Goal: Information Seeking & Learning: Get advice/opinions

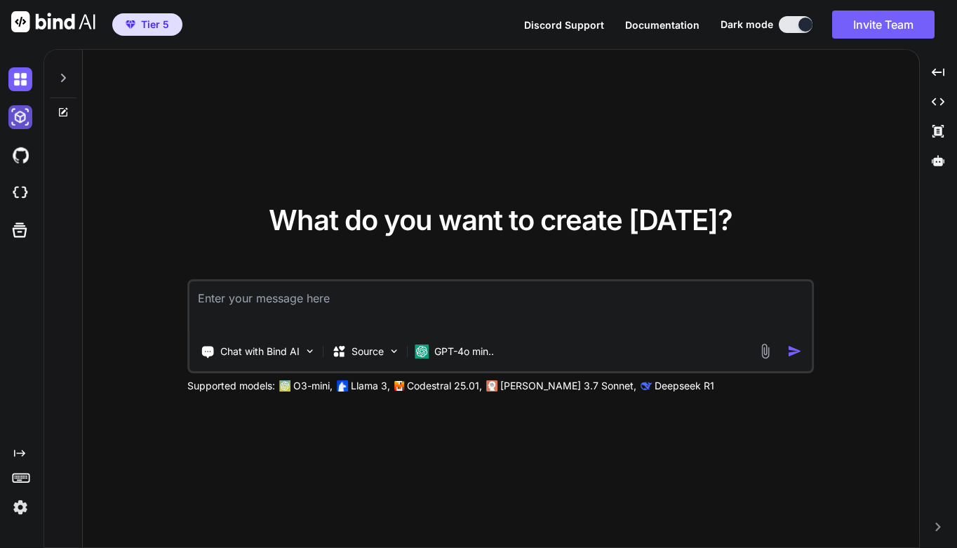
click at [21, 116] on img at bounding box center [20, 117] width 24 height 24
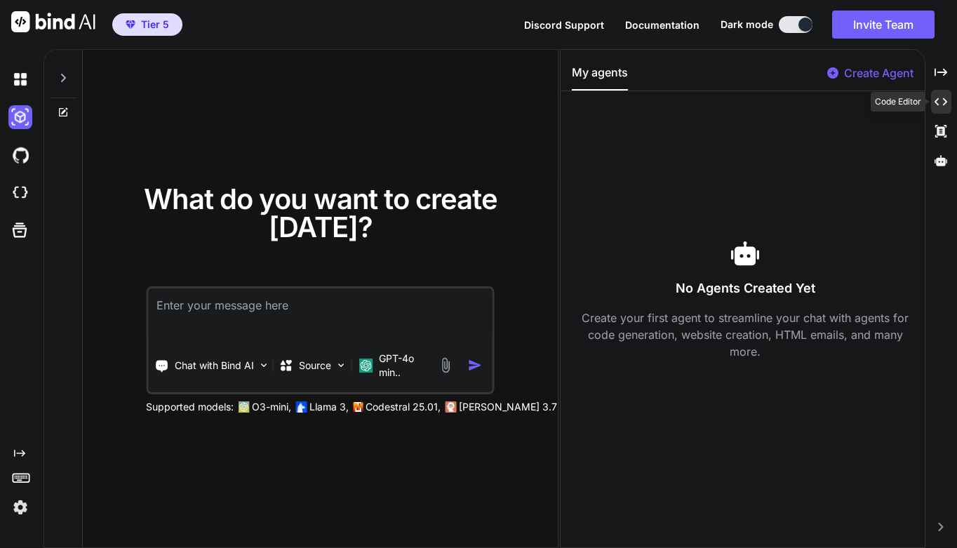
click at [939, 108] on div "Created with Pixso." at bounding box center [941, 102] width 20 height 24
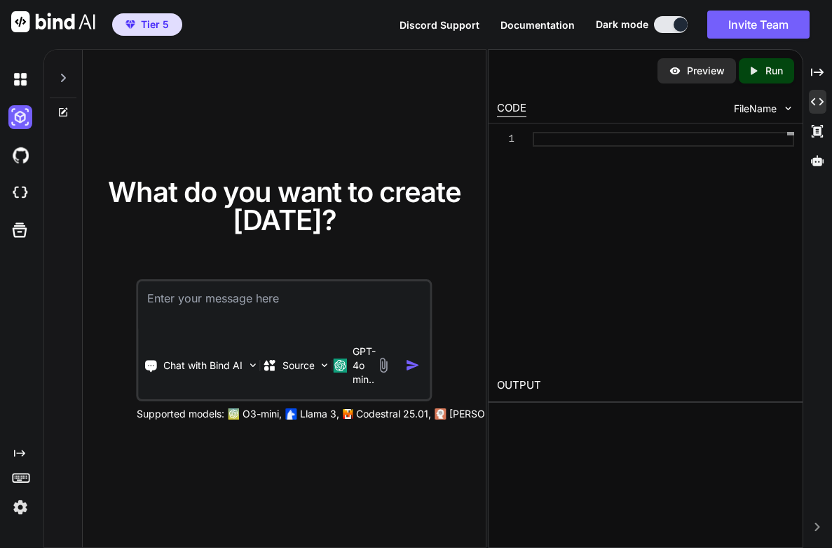
type textarea "x"
click at [543, 140] on div at bounding box center [664, 139] width 262 height 15
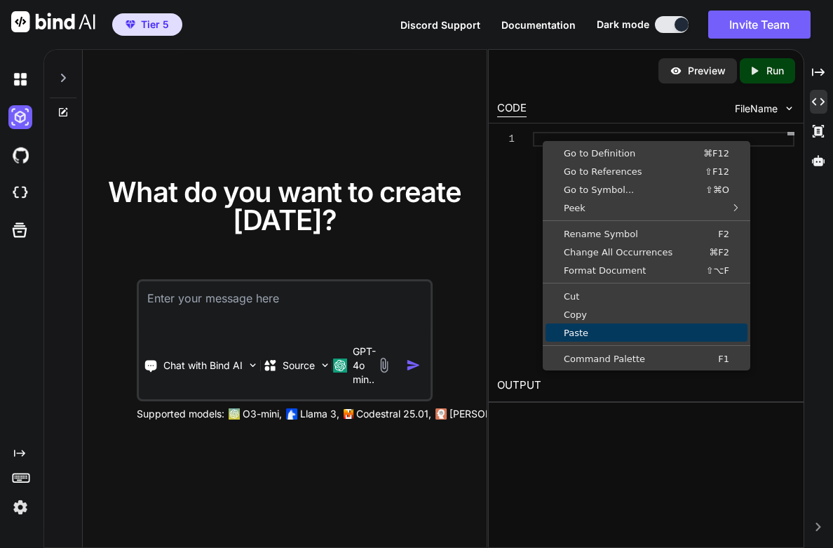
click at [593, 327] on link "Paste" at bounding box center [647, 332] width 202 height 18
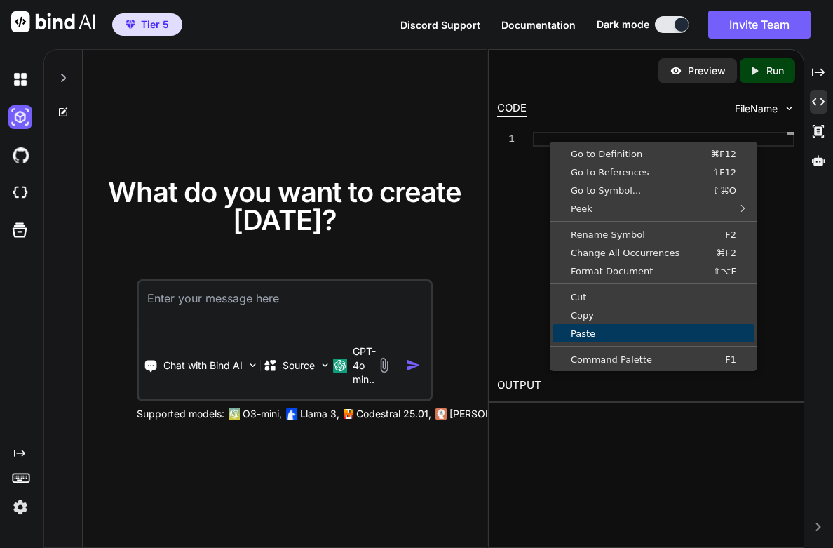
click at [597, 327] on link "Paste" at bounding box center [654, 333] width 202 height 18
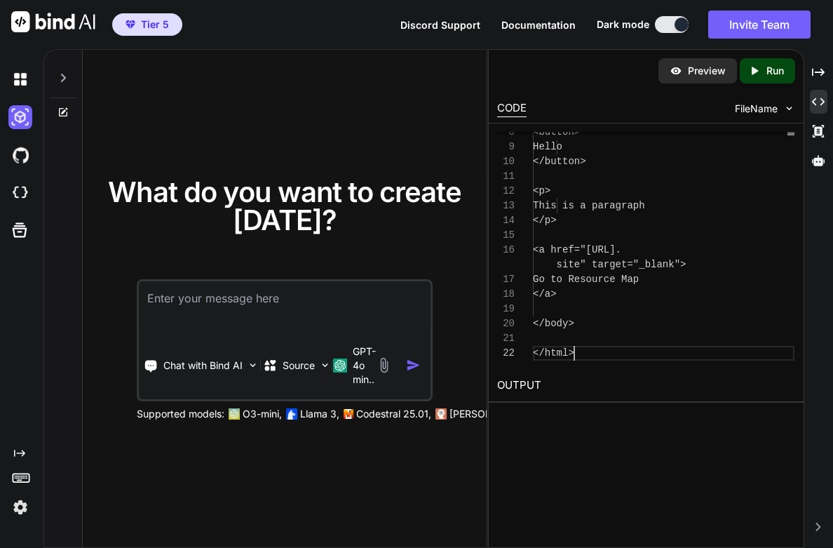
scroll to position [29, 0]
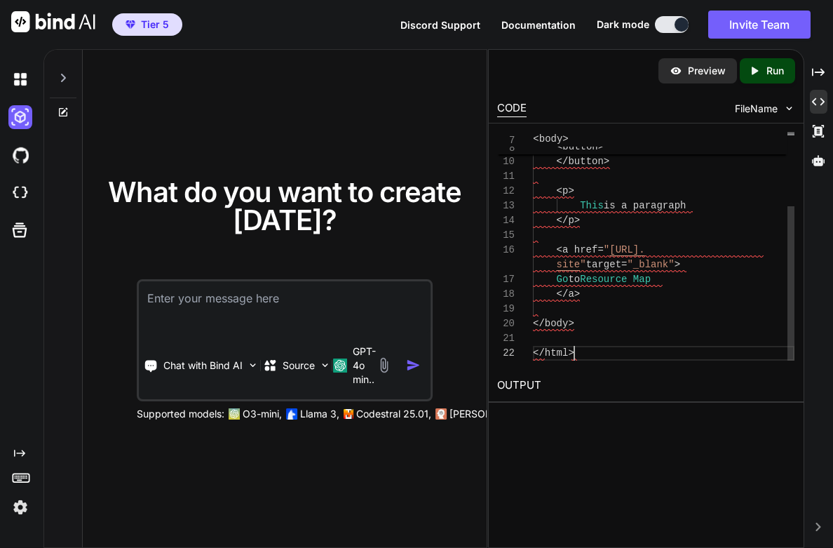
click at [724, 311] on div at bounding box center [664, 309] width 262 height 15
click at [769, 74] on p "Run" at bounding box center [775, 71] width 18 height 14
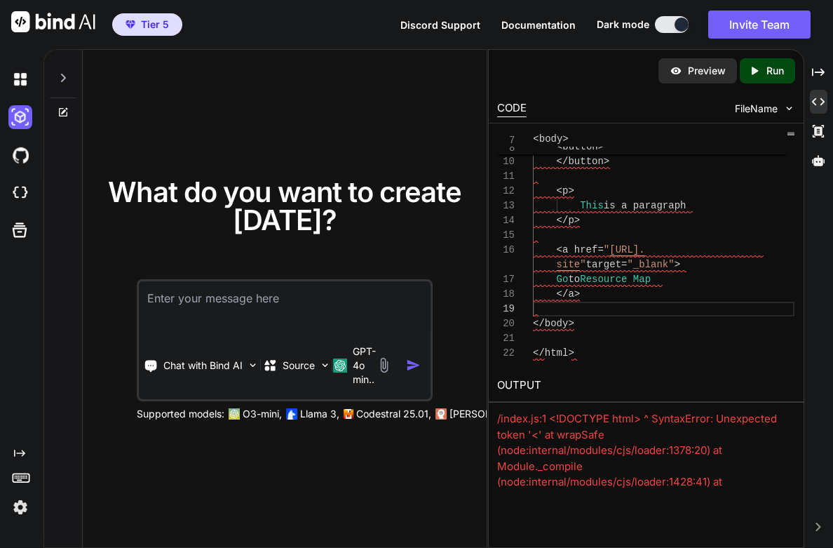
click at [694, 364] on div "8 9 10 11 12 13 14 15 16 17 18 19 20 21 22 < button > Hello </ button > < p > T…" at bounding box center [646, 245] width 314 height 245
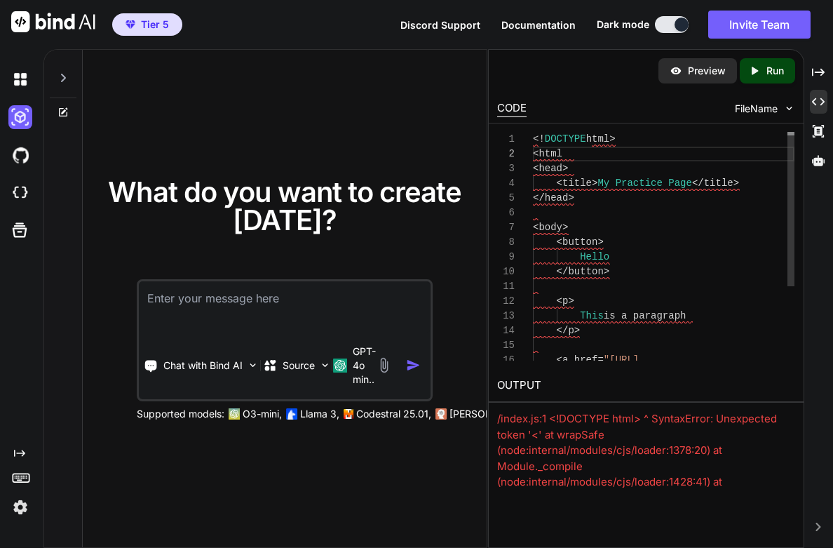
click at [563, 155] on span "html" at bounding box center [551, 153] width 24 height 11
click at [563, 152] on span "html" at bounding box center [551, 153] width 24 height 11
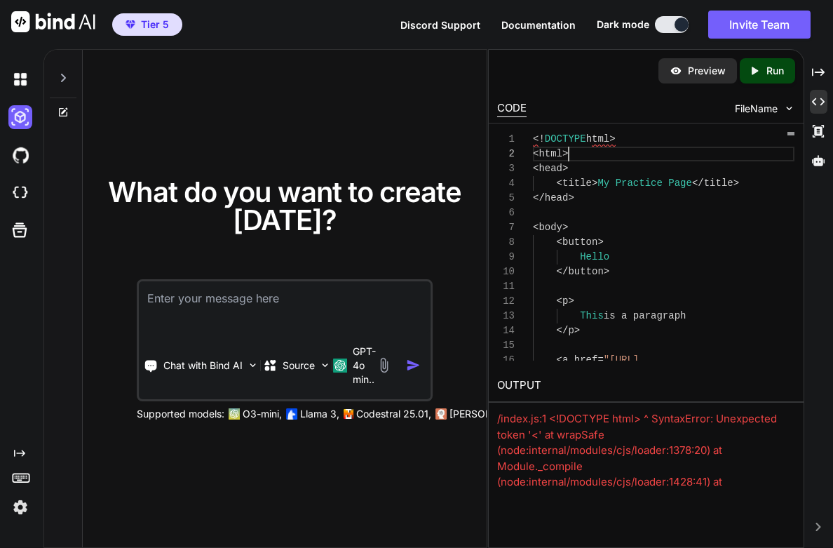
click at [762, 72] on icon "Created with Pixso." at bounding box center [757, 71] width 18 height 13
click at [673, 141] on div "<! DOCTYPE html >" at bounding box center [664, 139] width 262 height 15
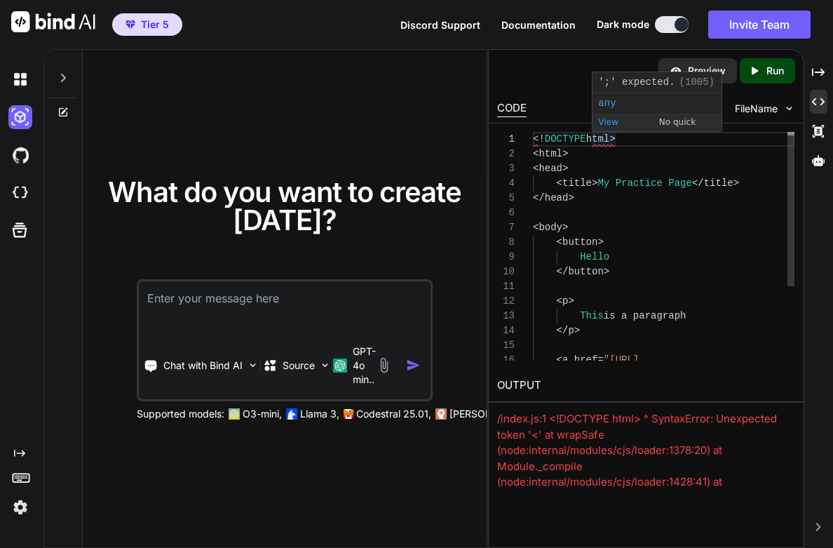
click at [609, 140] on span "html" at bounding box center [598, 138] width 24 height 11
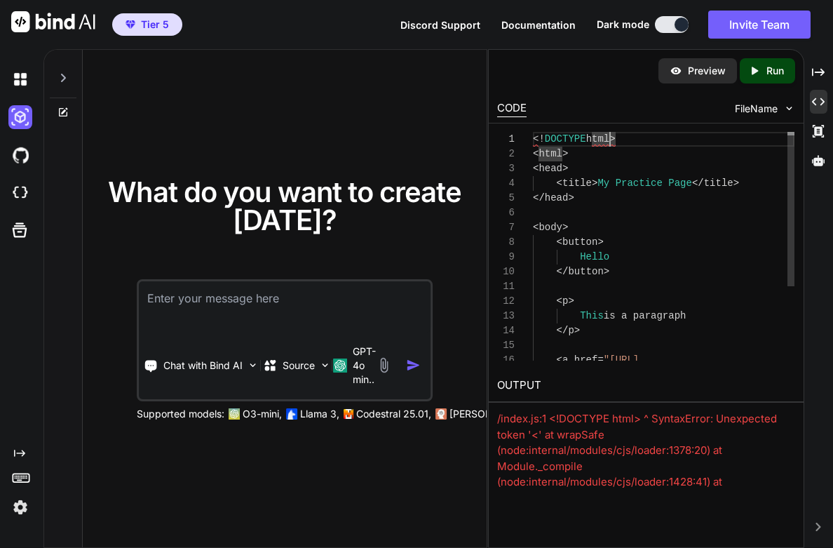
click at [609, 140] on span "html" at bounding box center [598, 138] width 24 height 11
click at [626, 156] on div "< html >" at bounding box center [664, 154] width 262 height 15
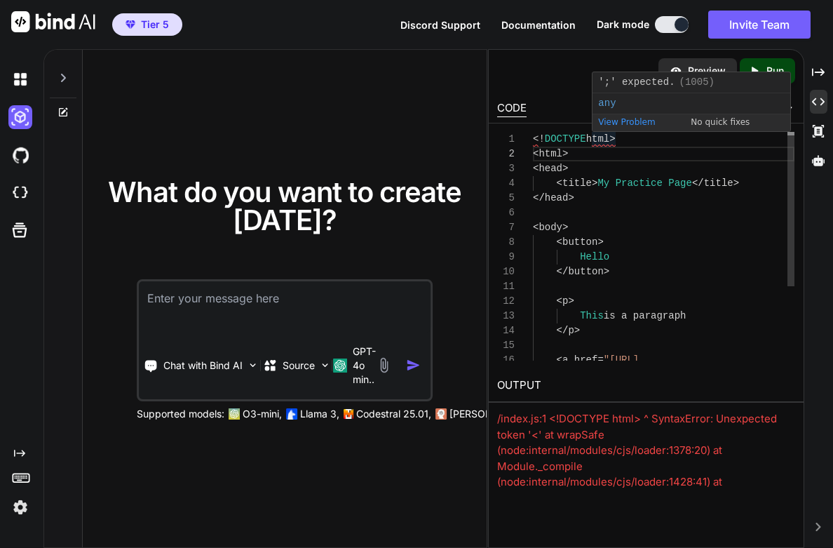
click at [607, 137] on span "html" at bounding box center [598, 138] width 24 height 11
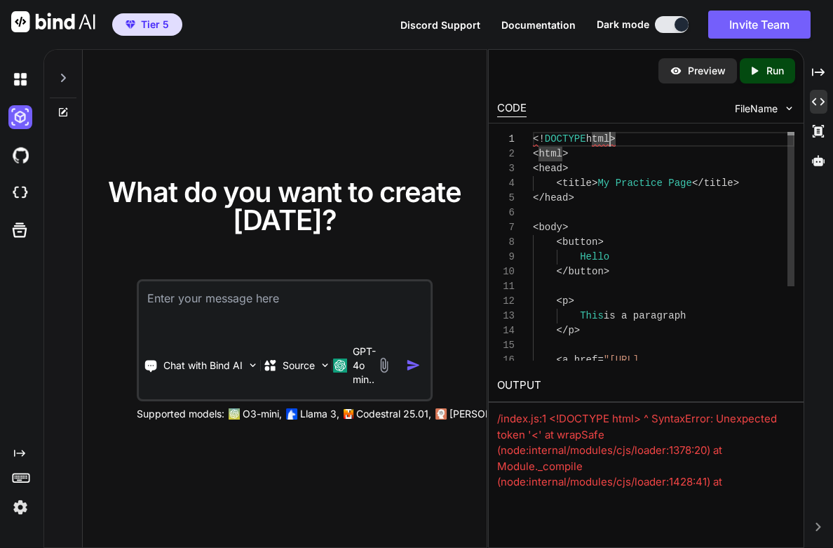
click at [627, 156] on div "< html >" at bounding box center [664, 154] width 262 height 15
click at [651, 169] on div "< head >" at bounding box center [664, 168] width 262 height 15
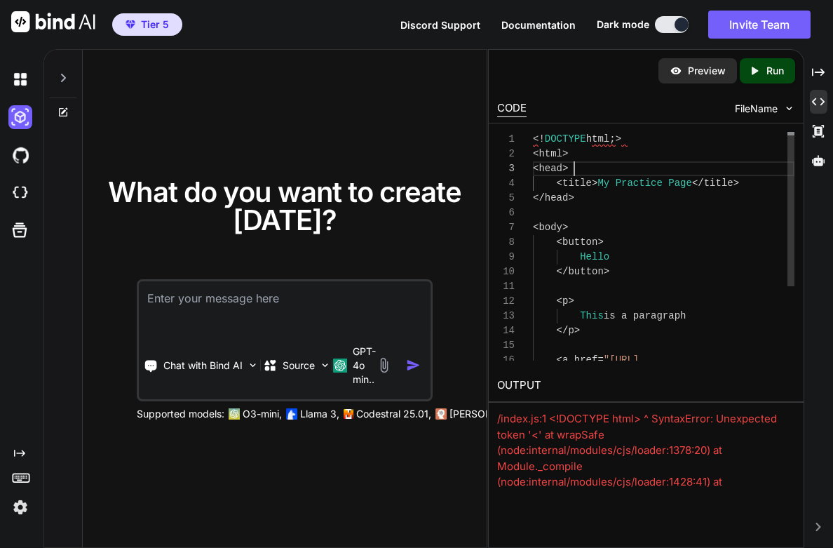
scroll to position [29, 0]
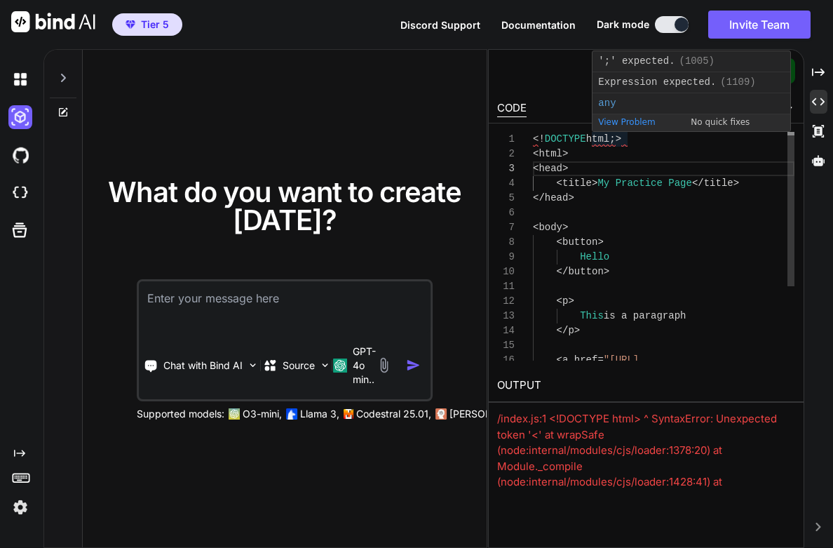
click at [622, 141] on span ";>" at bounding box center [616, 138] width 12 height 11
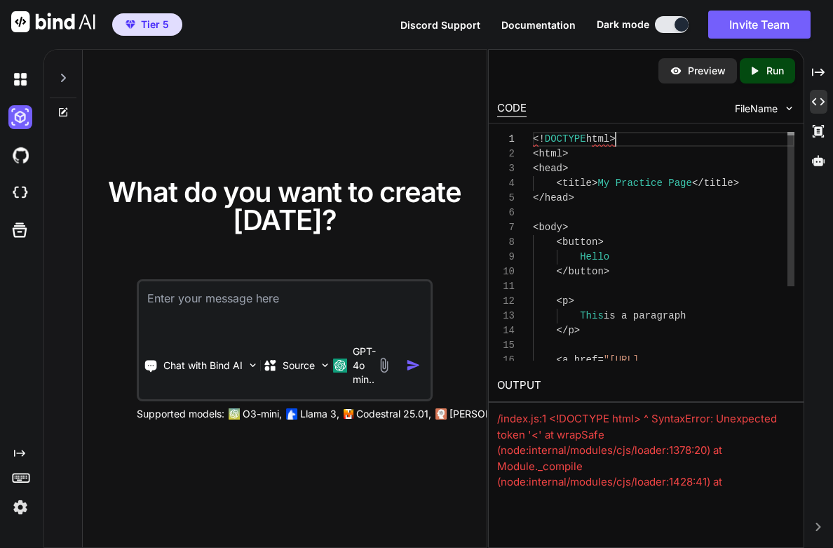
click at [637, 135] on div "<! DOCTYPE html >" at bounding box center [664, 139] width 262 height 15
type textarea "<!DOCTYPE html> <html> <head> <title>My Practice Page</title> </head> <body> <b…"
click at [645, 163] on div "< head >" at bounding box center [664, 168] width 262 height 15
click at [637, 140] on div "<! DOCTYPE html >" at bounding box center [664, 139] width 262 height 15
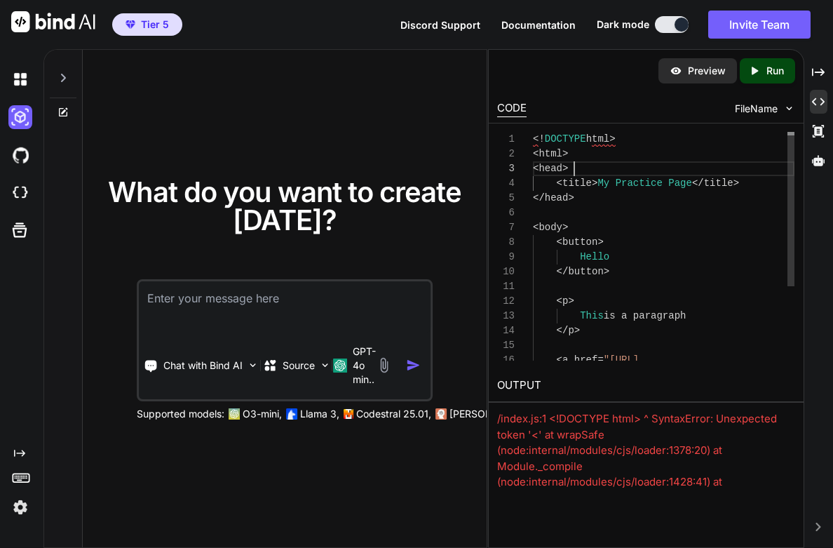
scroll to position [0, 0]
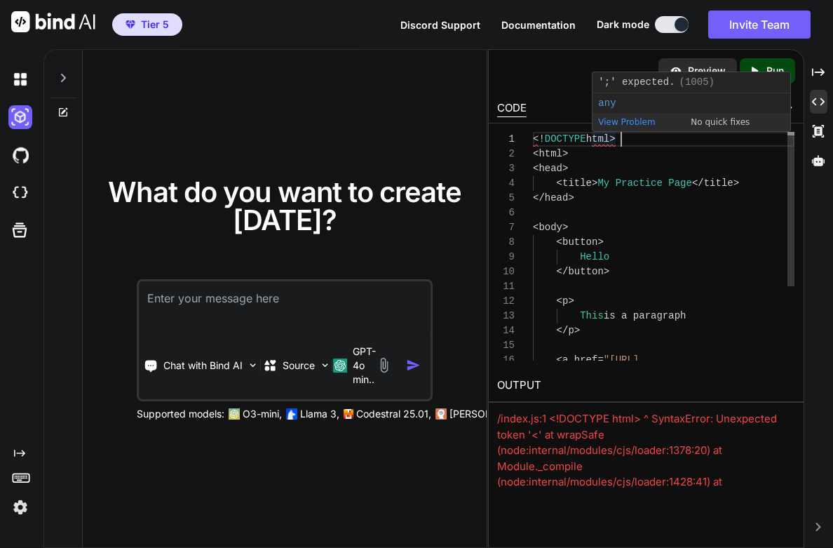
click at [608, 103] on span "any" at bounding box center [607, 102] width 18 height 11
click at [644, 121] on span "View Problem (⌥F8)" at bounding box center [626, 129] width 57 height 25
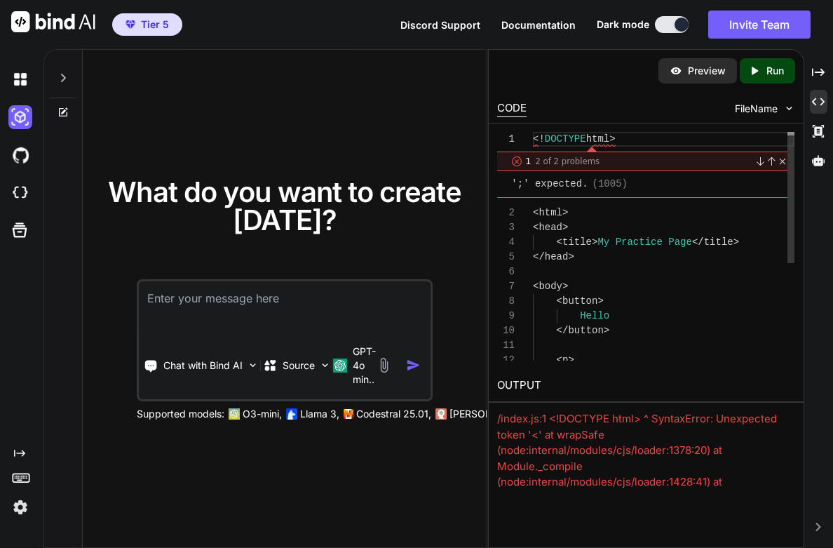
click at [783, 158] on link "Close" at bounding box center [780, 161] width 11 height 11
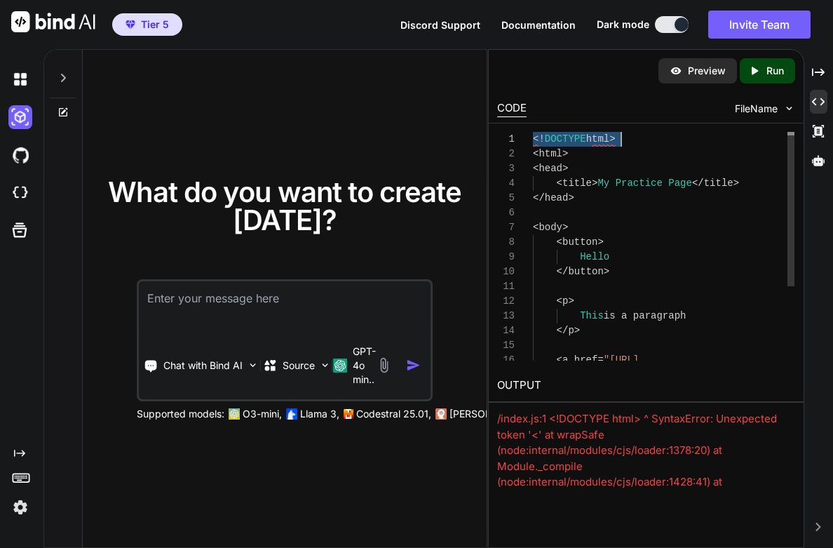
drag, startPoint x: 534, startPoint y: 136, endPoint x: 637, endPoint y: 139, distance: 103.1
click at [637, 139] on div "<! DOCTYPE html >" at bounding box center [664, 139] width 262 height 15
click at [361, 374] on p "GPT-4o min.." at bounding box center [364, 365] width 23 height 42
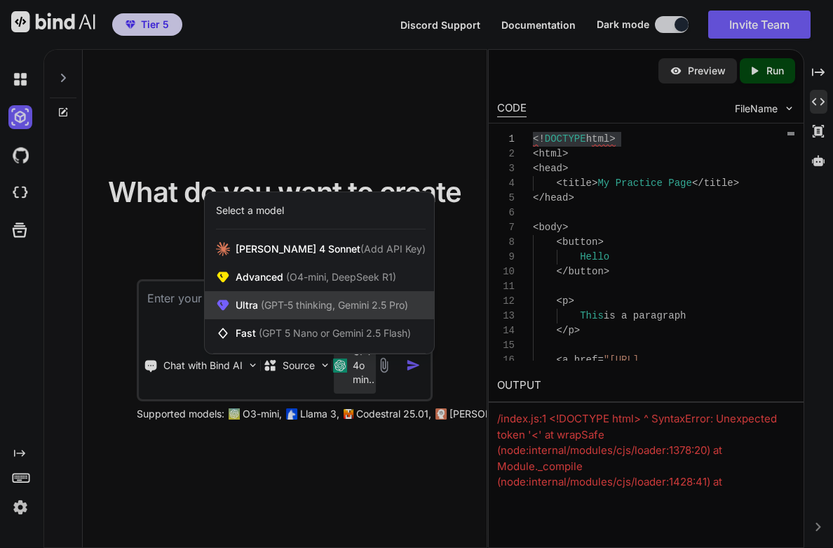
click at [324, 303] on span "(GPT-5 thinking, Gemini 2.5 Pro)" at bounding box center [333, 305] width 150 height 12
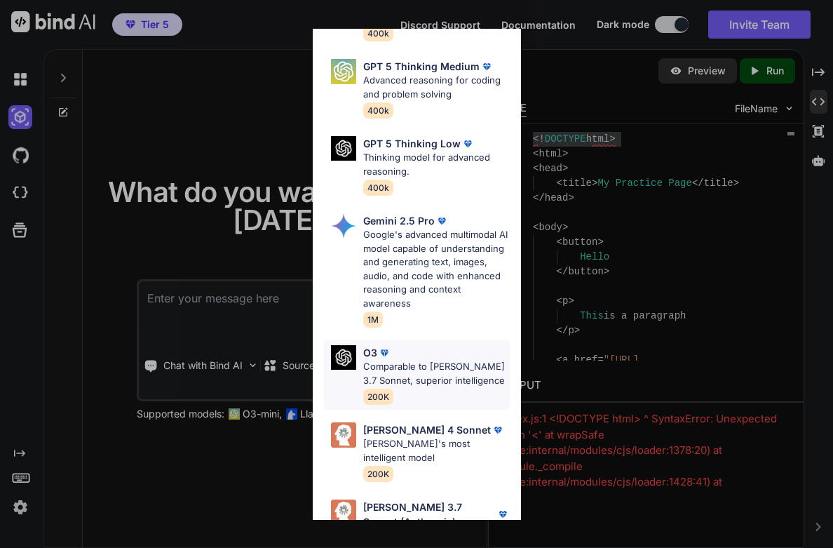
scroll to position [194, 0]
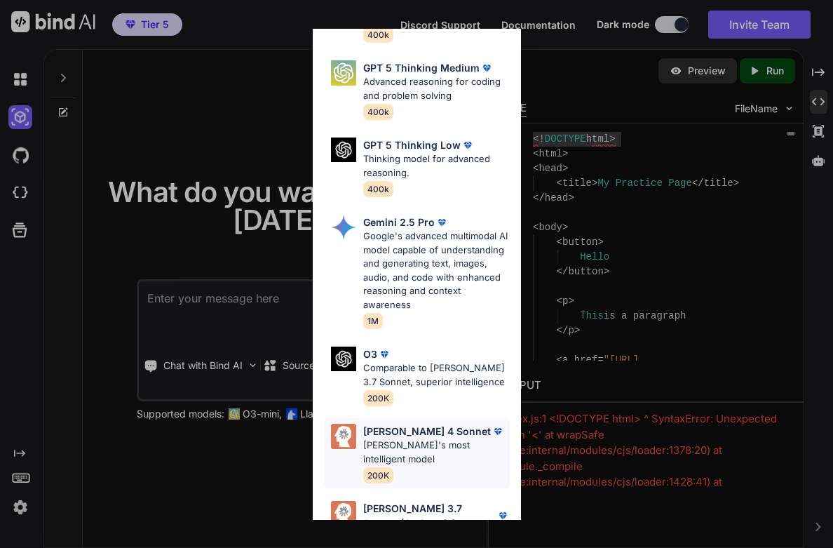
click at [406, 438] on p "[PERSON_NAME]'s most intelligent model" at bounding box center [436, 451] width 147 height 27
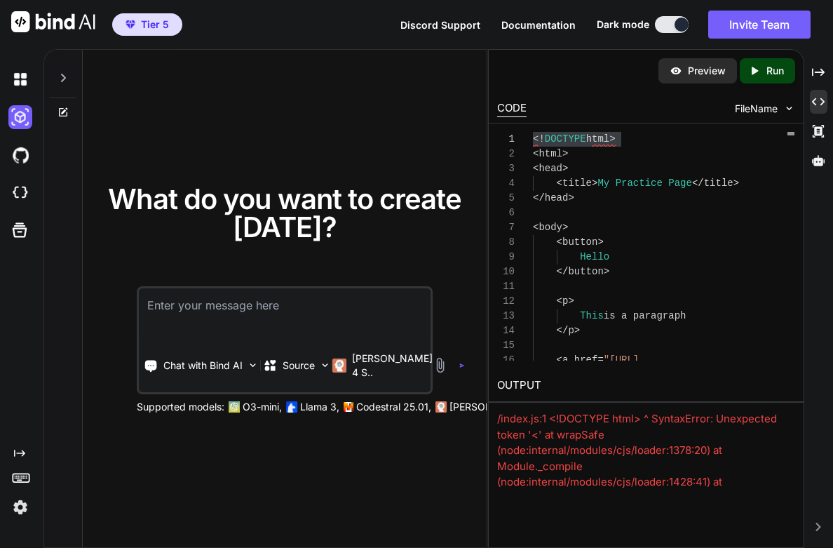
click at [266, 308] on textarea at bounding box center [285, 314] width 292 height 52
paste textarea "<!DOCTYPE html>"
type textarea "what is wrong with this <!DOCTYPE html>"
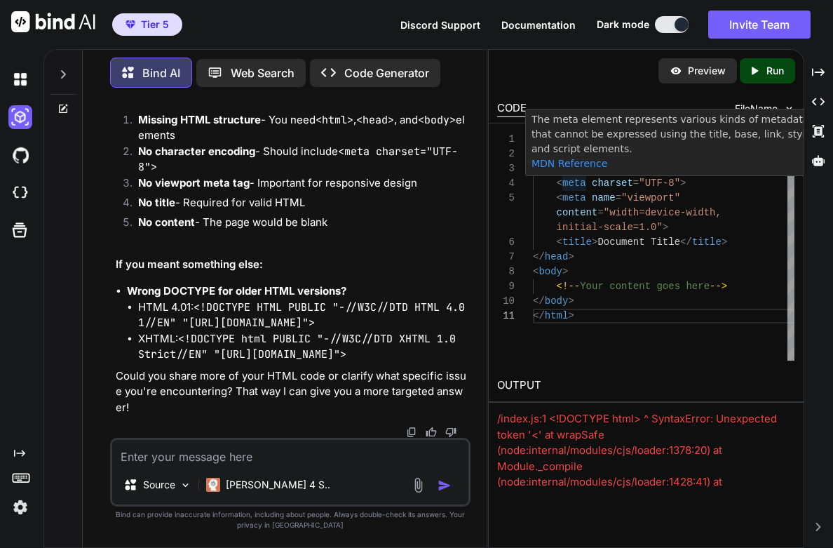
click at [568, 217] on span "content = "width=device-width," at bounding box center [627, 212] width 189 height 15
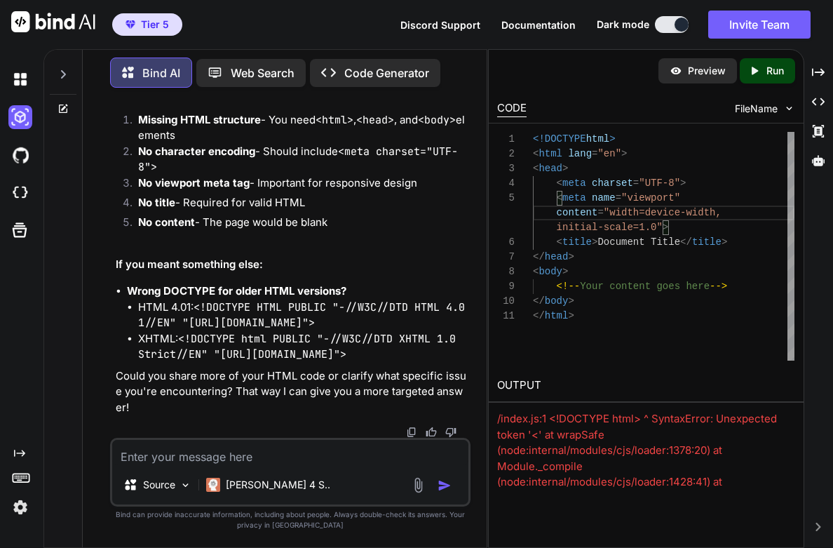
click at [544, 219] on span "content = "width=device-width," at bounding box center [627, 212] width 189 height 15
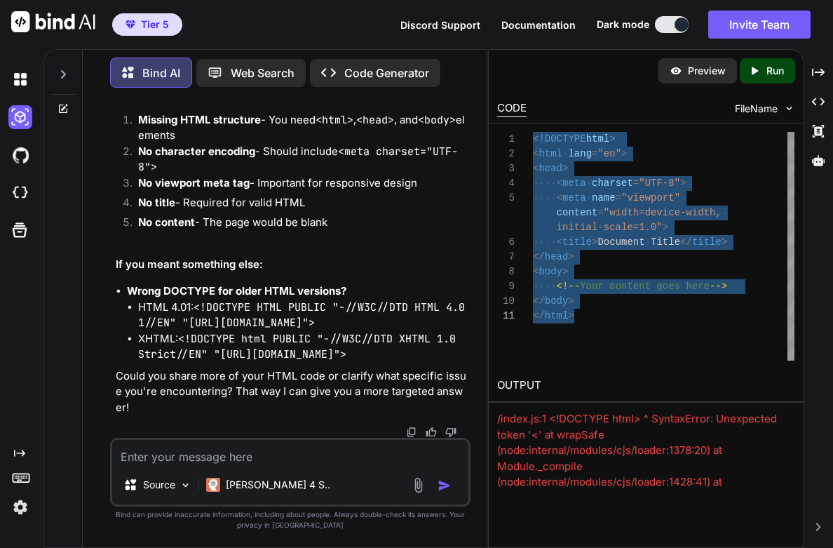
drag, startPoint x: 535, startPoint y: 137, endPoint x: 590, endPoint y: 332, distance: 201.8
click at [591, 335] on div "<!DOCTYPE html > < html lang = "en" > < head > < meta charset = "UTF-8" > < met…" at bounding box center [664, 246] width 262 height 229
type textarea "<!DOCTYPE html> <html lang="en"> <head> <meta charset="UTF-8"> <meta name="view…"
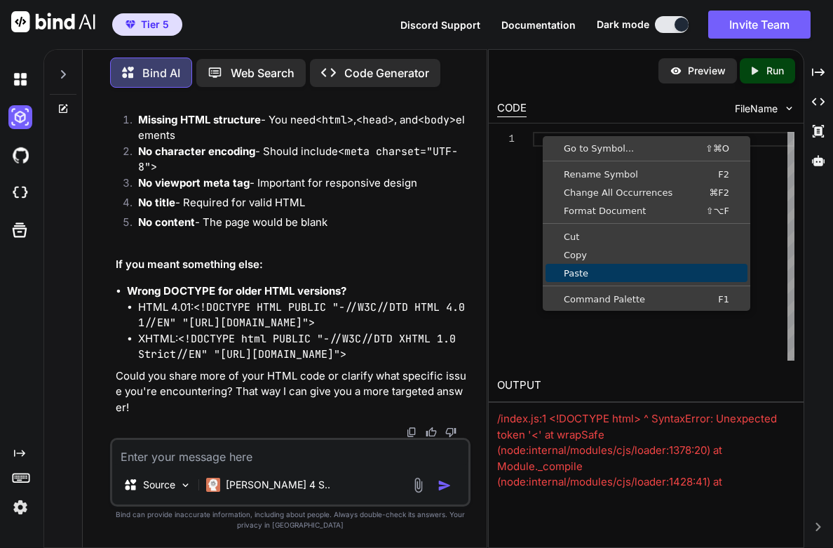
click at [588, 271] on span "Paste" at bounding box center [647, 273] width 202 height 9
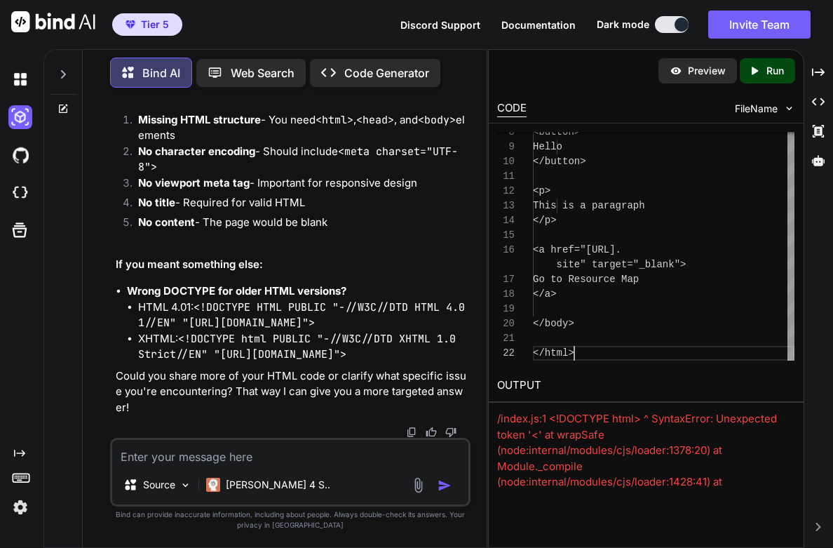
scroll to position [29, 0]
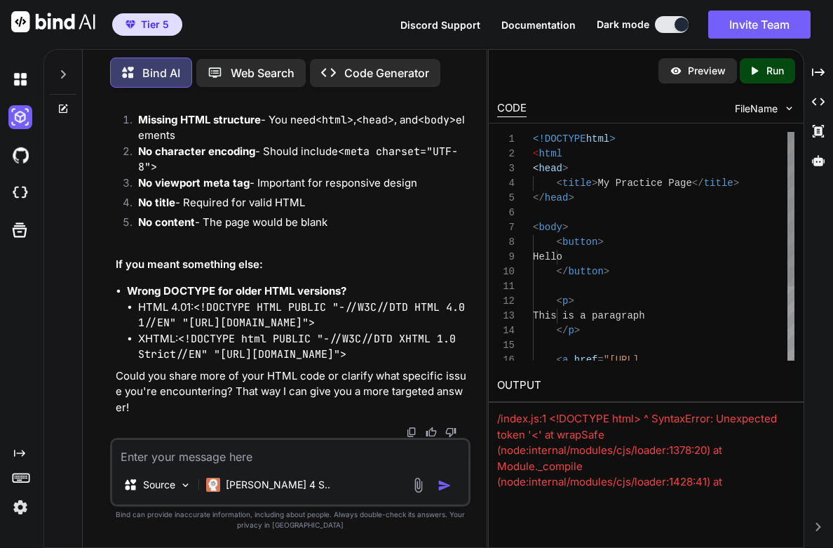
click at [570, 152] on span at bounding box center [568, 153] width 12 height 11
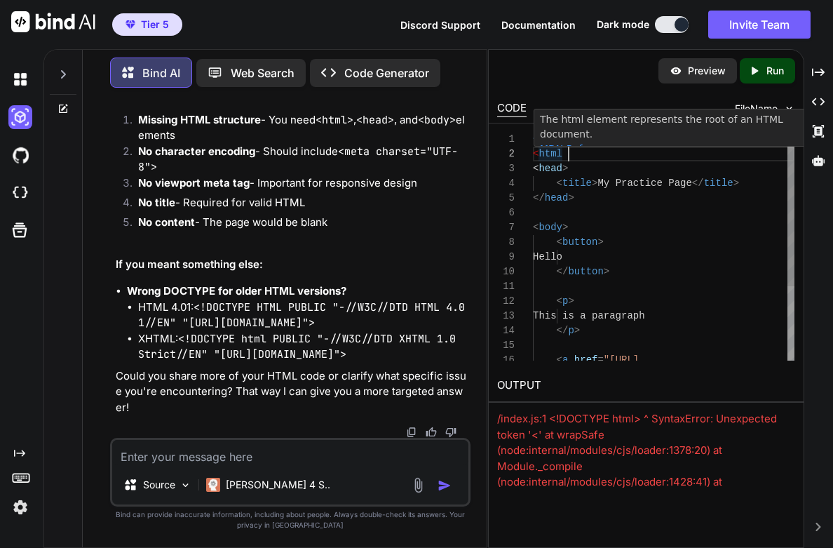
click at [564, 153] on span at bounding box center [568, 153] width 12 height 11
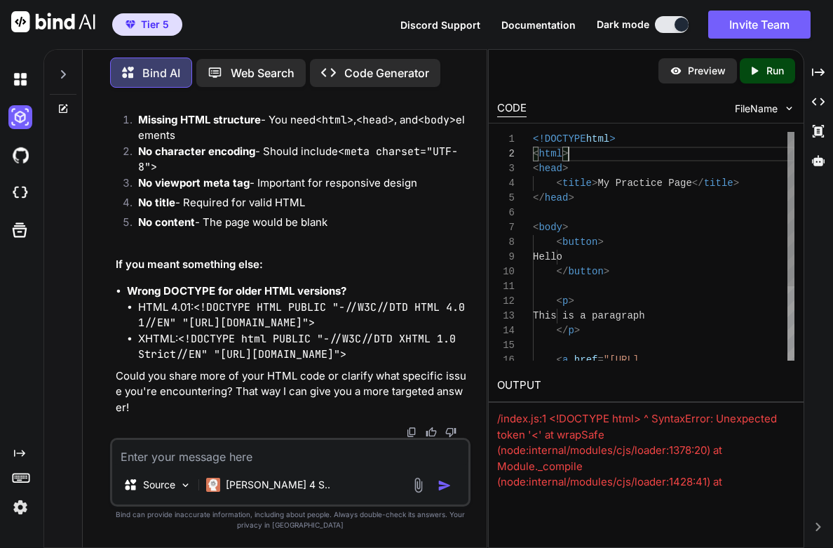
click at [661, 231] on div "< body >" at bounding box center [664, 227] width 262 height 15
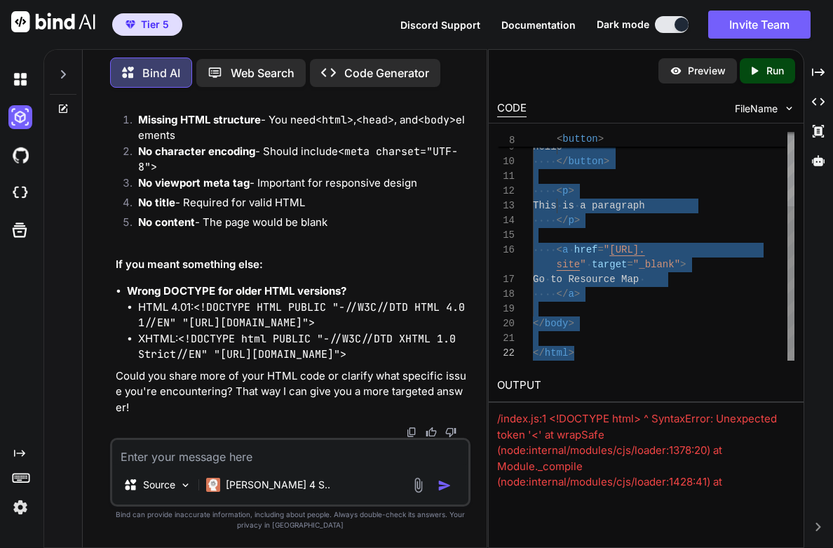
drag, startPoint x: 534, startPoint y: 139, endPoint x: 642, endPoint y: 377, distance: 261.1
type textarea "<!DOCTYPE html> <html> <head> <title>My Practice Page</title> </head> <body> <b…"
click at [337, 450] on textarea at bounding box center [290, 452] width 356 height 25
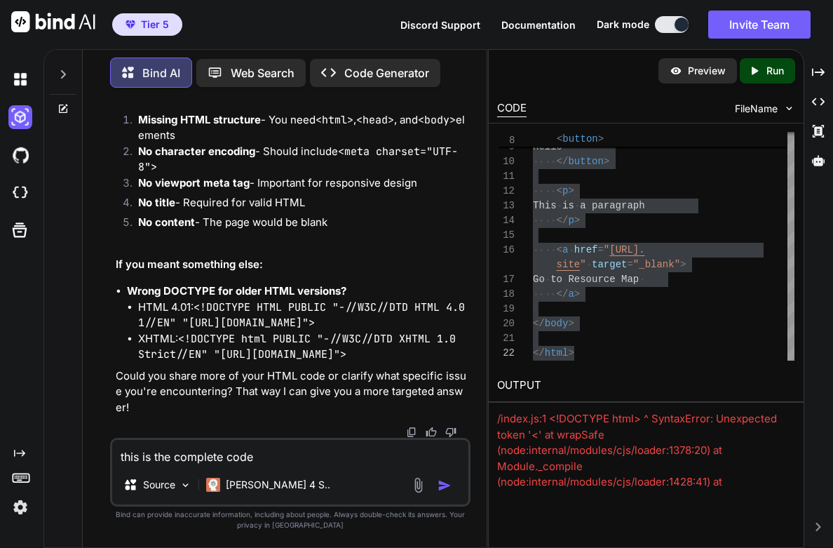
paste textarea "<!DOCTYPE html> <html> <head> <title>My Practice Page</title> </head> <body> <b…"
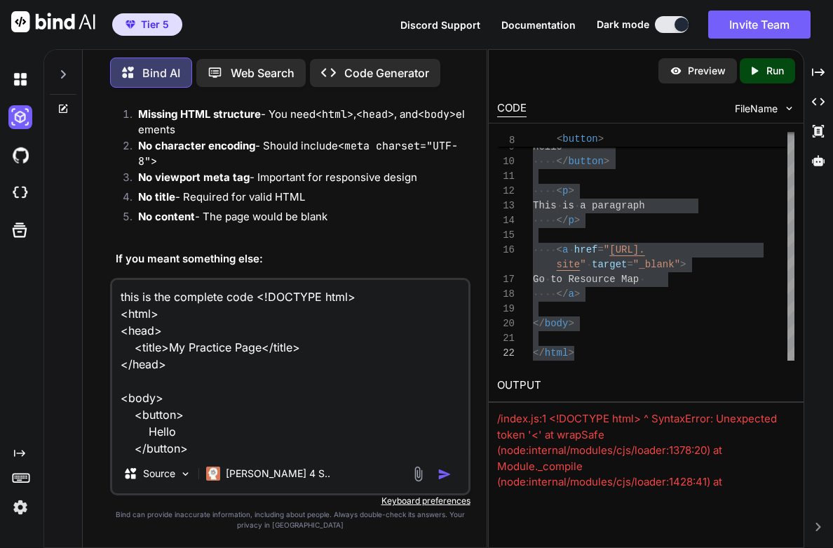
scroll to position [205, 0]
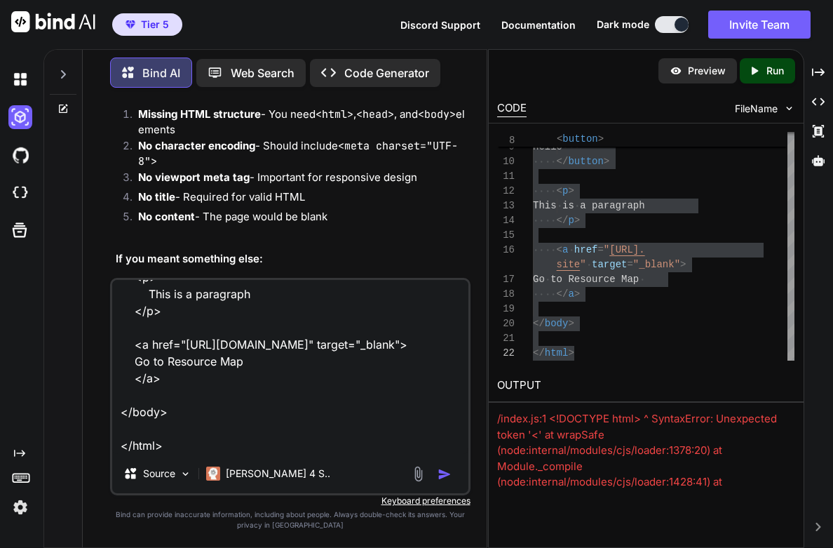
type textarea "this is the complete code <!DOCTYPE html> <html> <head> <title>My Practice Page…"
click at [443, 473] on img "button" at bounding box center [445, 474] width 14 height 14
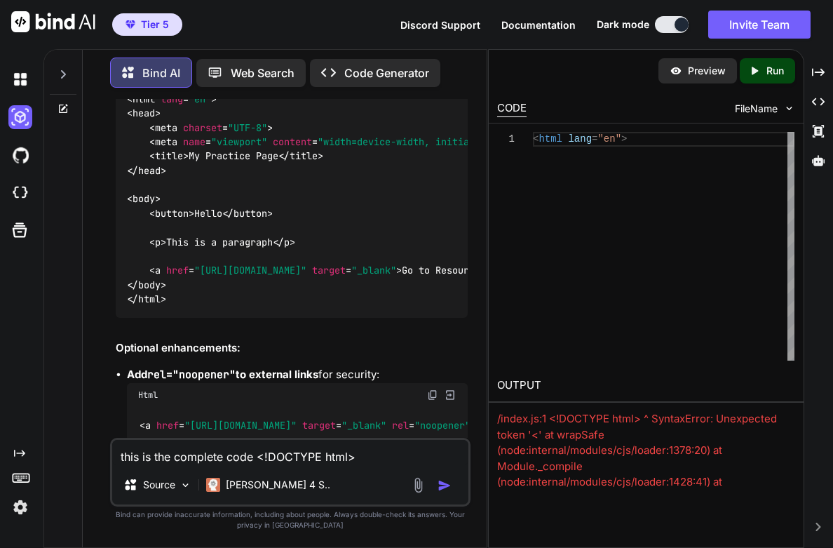
scroll to position [1620, 0]
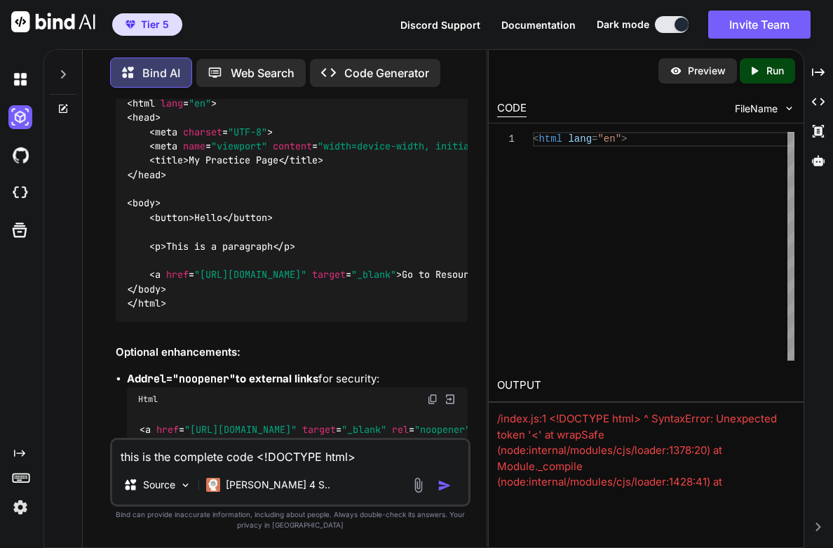
click at [450, 65] on img at bounding box center [450, 59] width 13 height 13
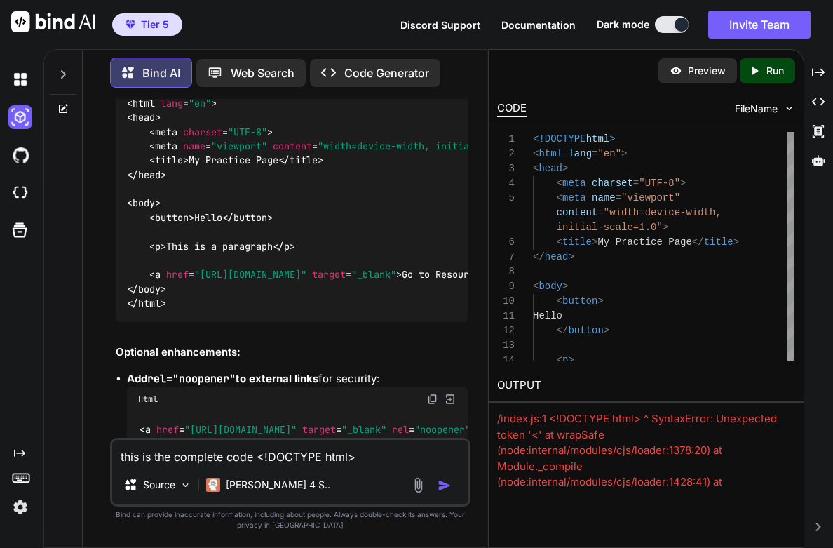
click at [778, 72] on p "Run" at bounding box center [775, 71] width 18 height 14
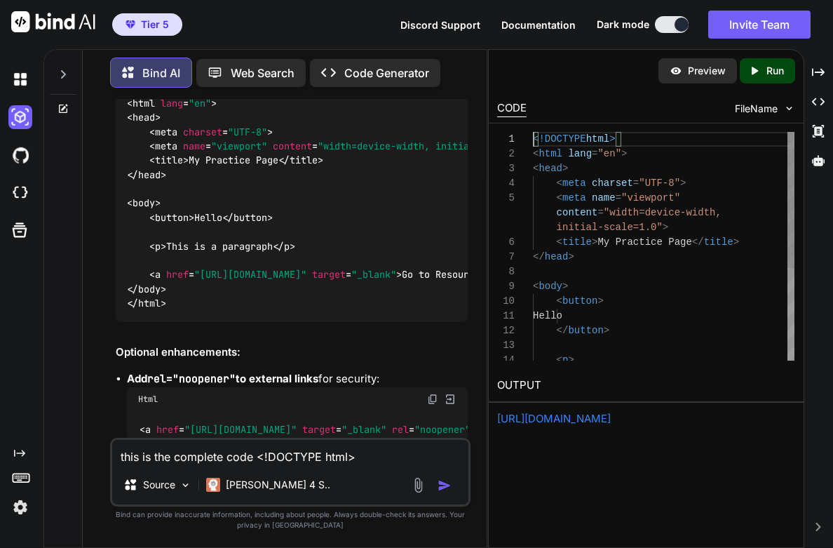
scroll to position [0, 0]
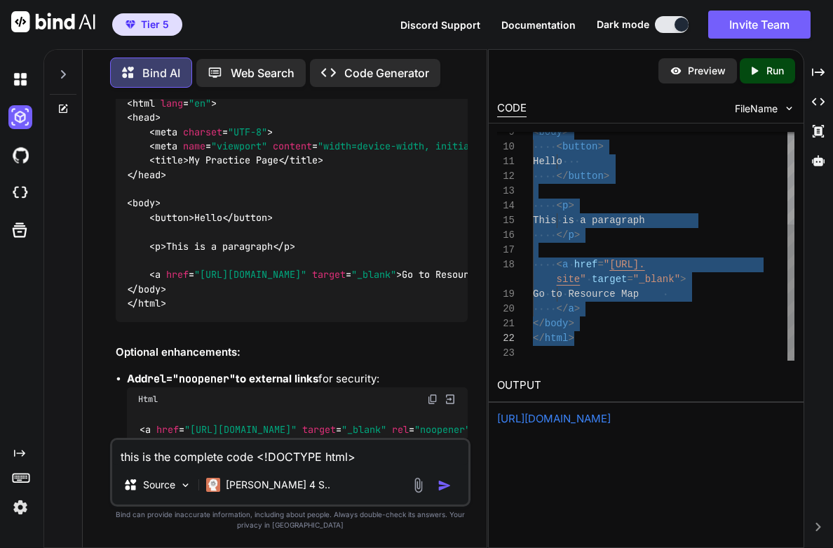
drag, startPoint x: 536, startPoint y: 139, endPoint x: 614, endPoint y: 335, distance: 211.2
type textarea "<!DOCTYPE html> <html lang="en"> <head> <meta charset="UTF-8"> <meta name="view…"
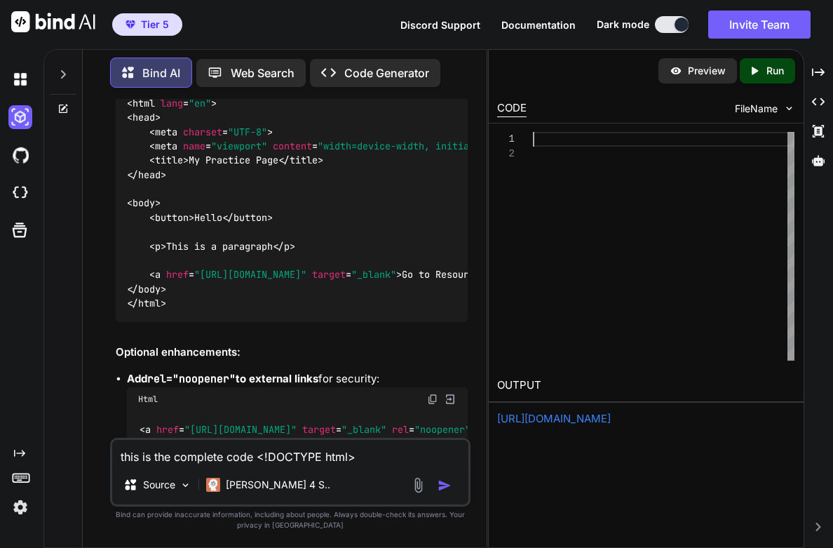
click at [607, 234] on div at bounding box center [664, 246] width 262 height 229
click at [555, 144] on div at bounding box center [664, 139] width 262 height 15
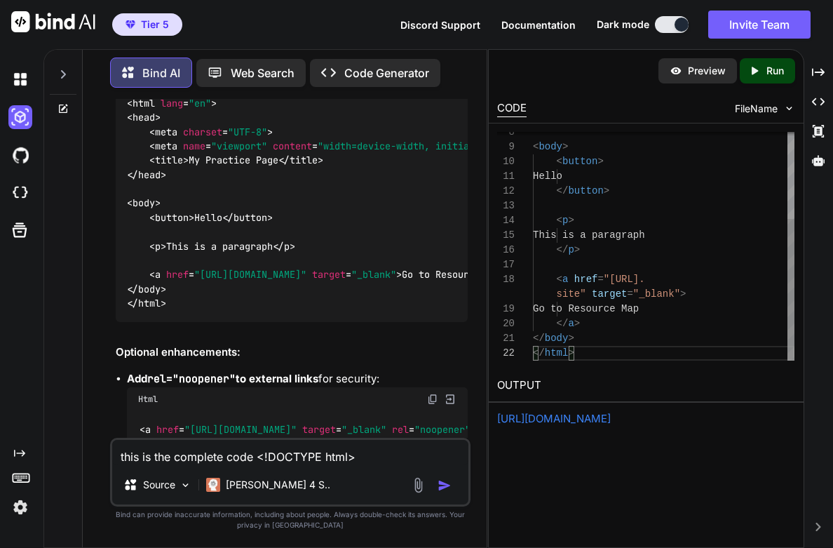
type textarea "site" target="_blank"> Go to Resource Map </a> </body> </html>"
click at [778, 71] on p "Run" at bounding box center [775, 71] width 18 height 14
click at [611, 412] on link "[URL][DOMAIN_NAME]" at bounding box center [554, 418] width 114 height 13
